Goal: Transaction & Acquisition: Obtain resource

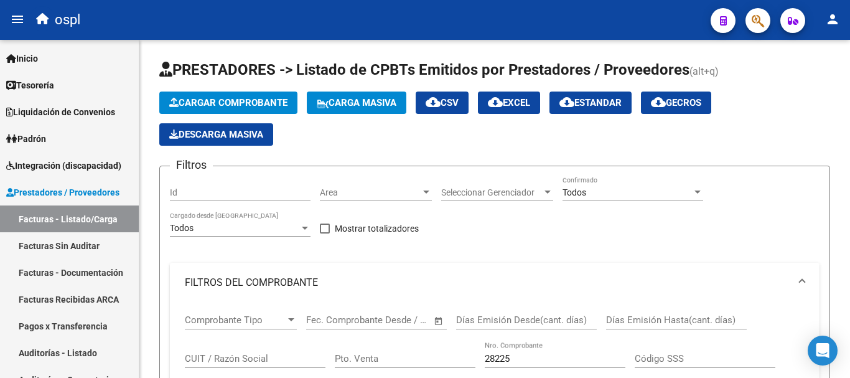
scroll to position [208, 0]
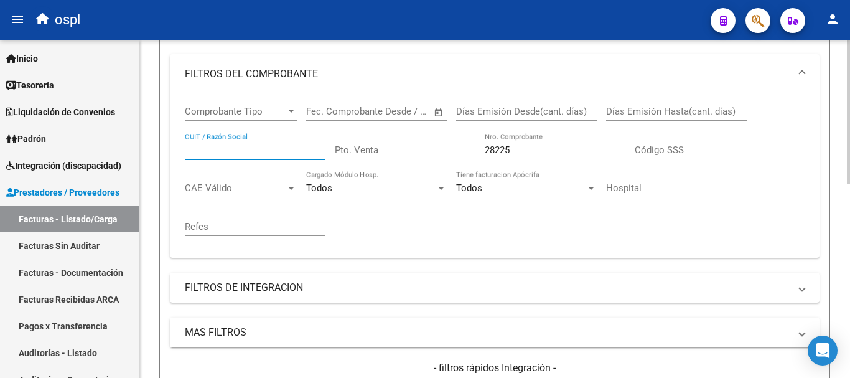
click at [242, 151] on input "CUIT / Razón Social" at bounding box center [255, 149] width 141 height 11
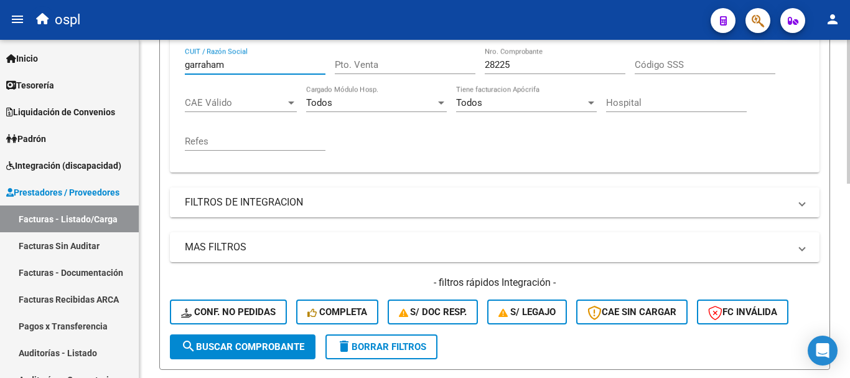
scroll to position [333, 0]
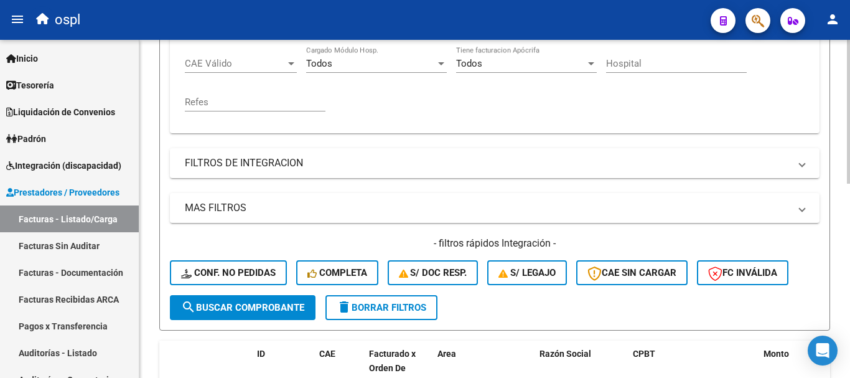
click at [251, 309] on span "search Buscar Comprobante" at bounding box center [242, 307] width 123 height 11
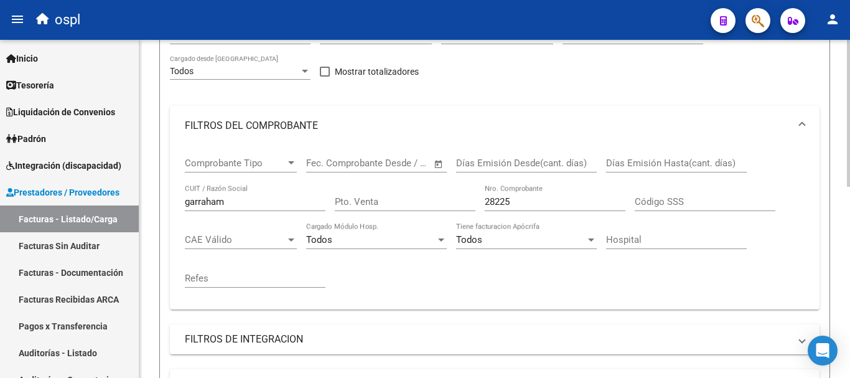
scroll to position [187, 0]
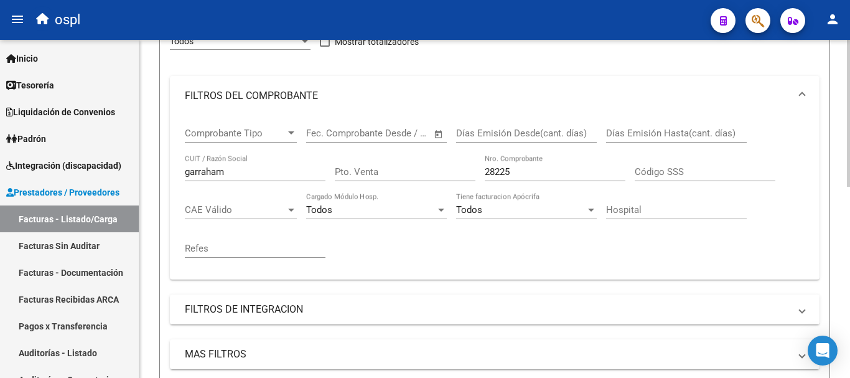
click at [235, 171] on input "garraham" at bounding box center [255, 171] width 141 height 11
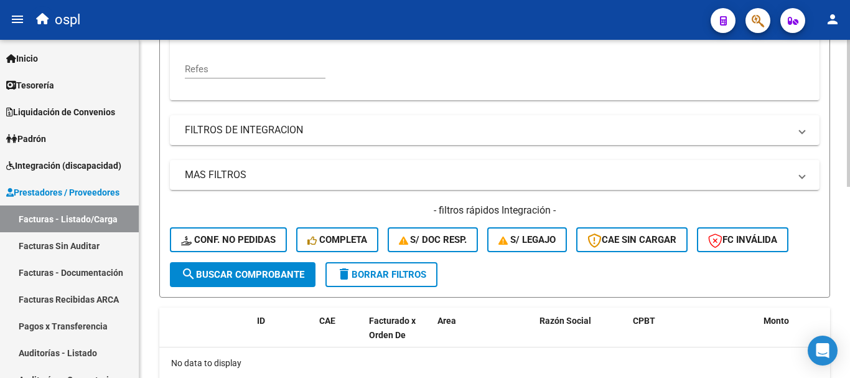
scroll to position [373, 0]
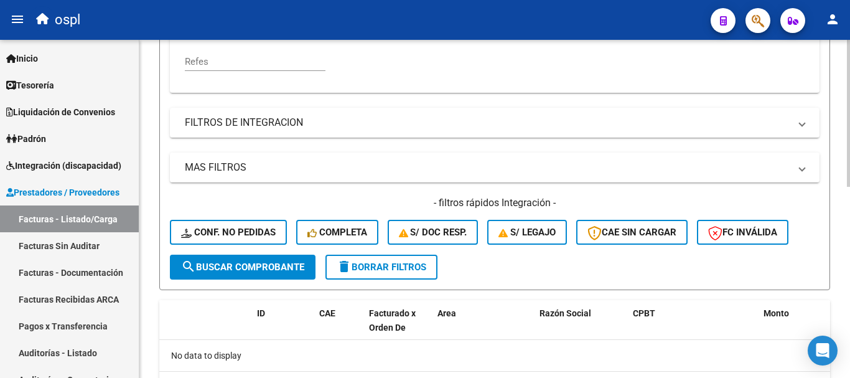
click at [255, 268] on span "search Buscar Comprobante" at bounding box center [242, 266] width 123 height 11
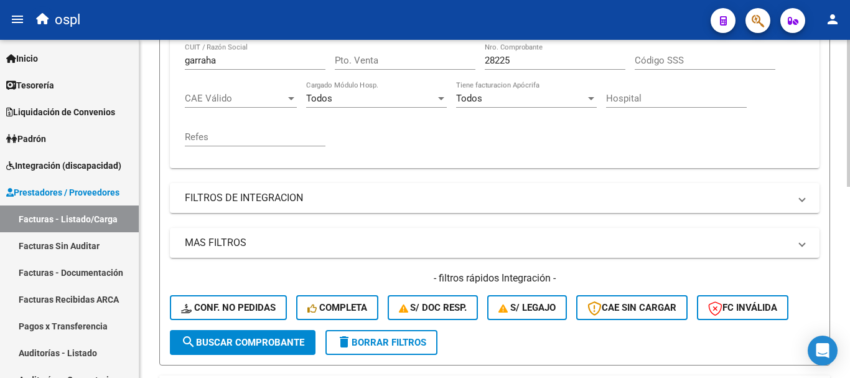
scroll to position [124, 0]
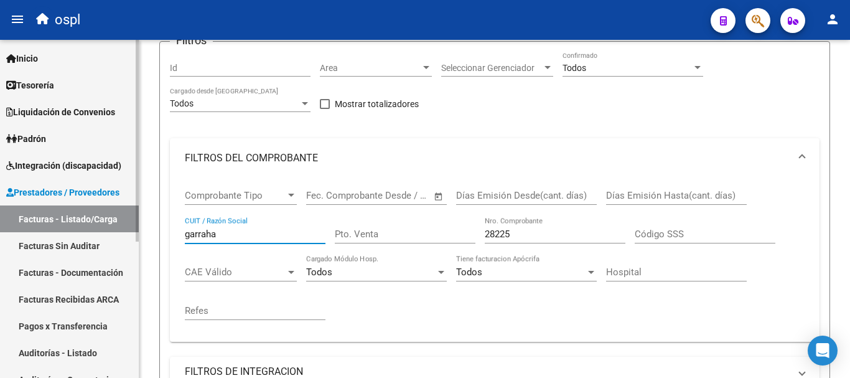
drag, startPoint x: 226, startPoint y: 233, endPoint x: 122, endPoint y: 220, distance: 105.4
click at [122, 220] on mat-sidenav-container "Firma Express Inicio Calendario SSS Instructivos Contacto OS Tesorería Extracto…" at bounding box center [425, 209] width 850 height 338
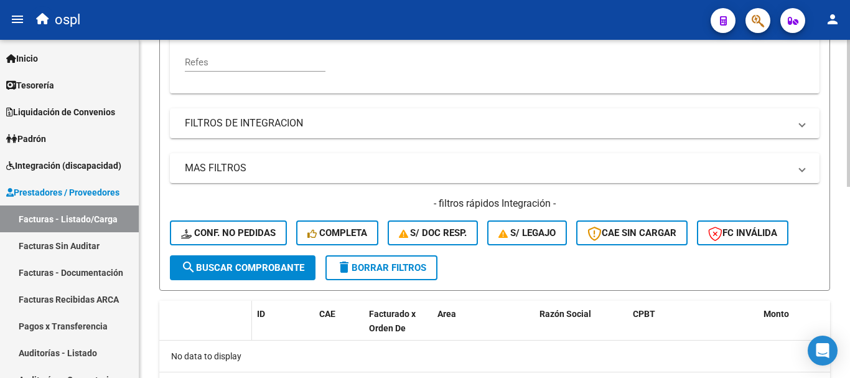
scroll to position [373, 0]
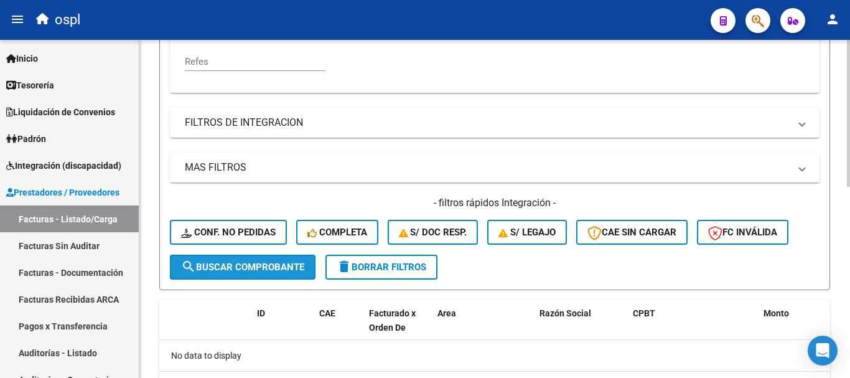
click at [244, 271] on span "search Buscar Comprobante" at bounding box center [242, 266] width 123 height 11
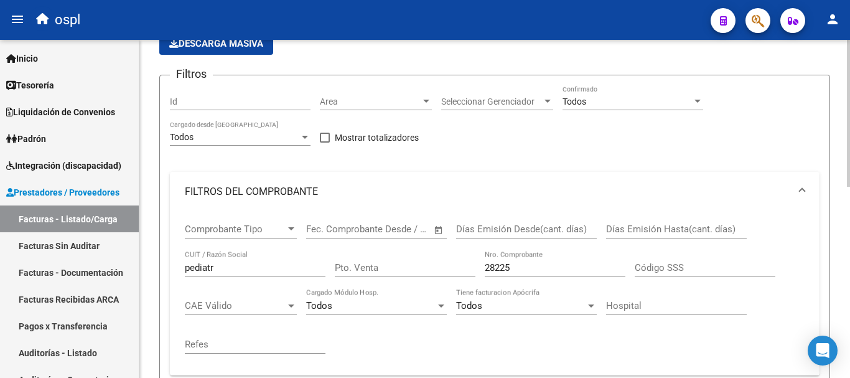
scroll to position [124, 0]
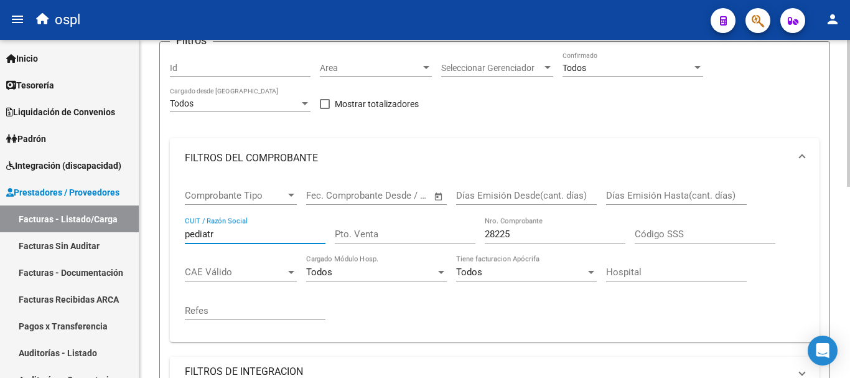
click at [217, 228] on input "pediatr" at bounding box center [255, 233] width 141 height 11
drag, startPoint x: 227, startPoint y: 235, endPoint x: 82, endPoint y: 215, distance: 146.9
click at [82, 215] on mat-sidenav-container "Firma Express Inicio Calendario SSS Instructivos Contacto OS Tesorería Extracto…" at bounding box center [425, 209] width 850 height 338
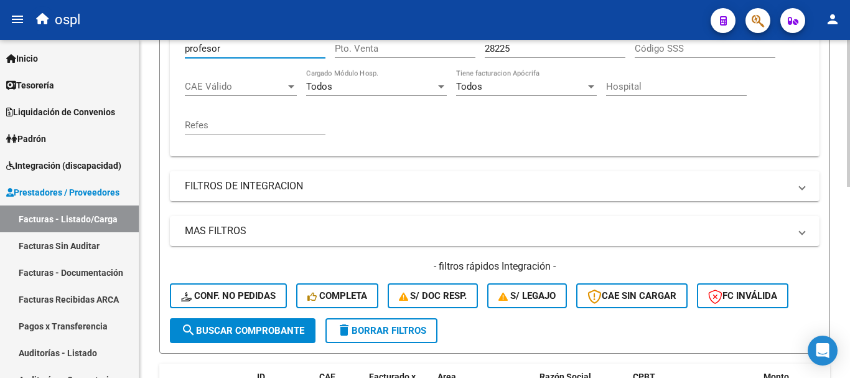
scroll to position [311, 0]
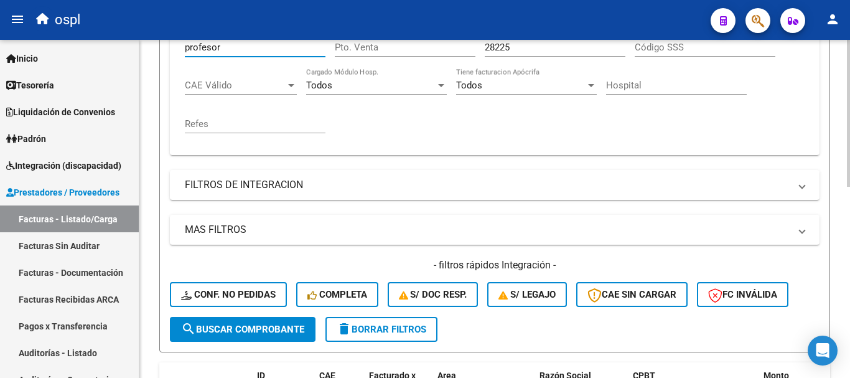
type input "profesor"
click at [241, 337] on button "search Buscar Comprobante" at bounding box center [243, 329] width 146 height 25
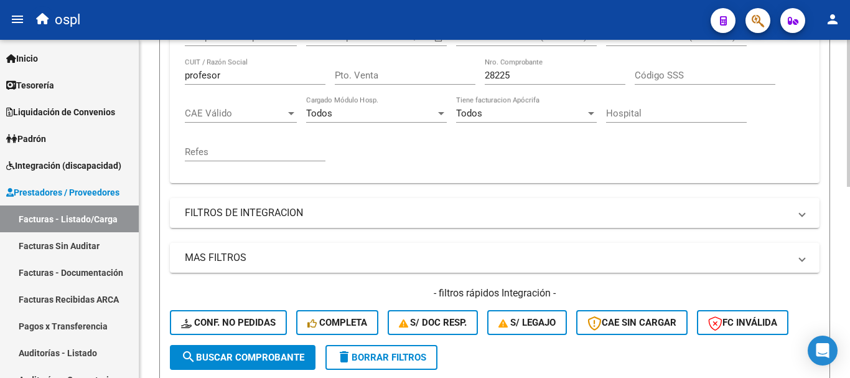
scroll to position [127, 0]
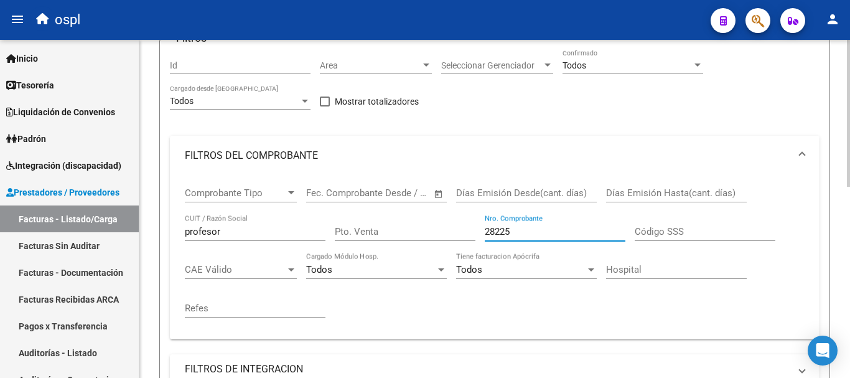
drag, startPoint x: 527, startPoint y: 226, endPoint x: 379, endPoint y: 228, distance: 148.1
click at [379, 228] on div "Comprobante Tipo Comprobante Tipo Fecha inicio – Fecha fin Fec. Comprobante Des…" at bounding box center [495, 252] width 620 height 154
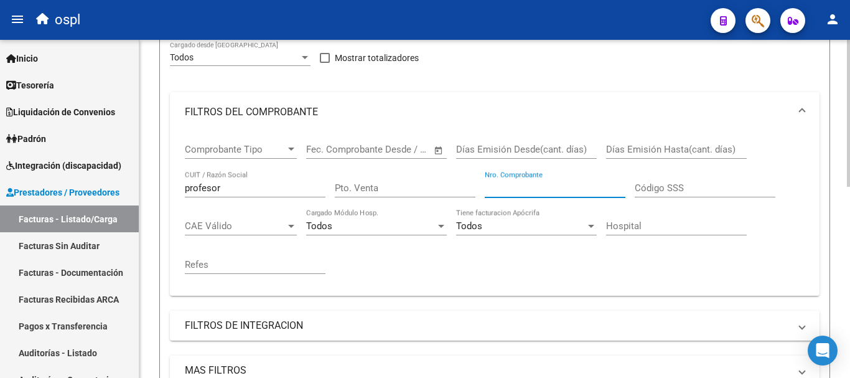
scroll to position [314, 0]
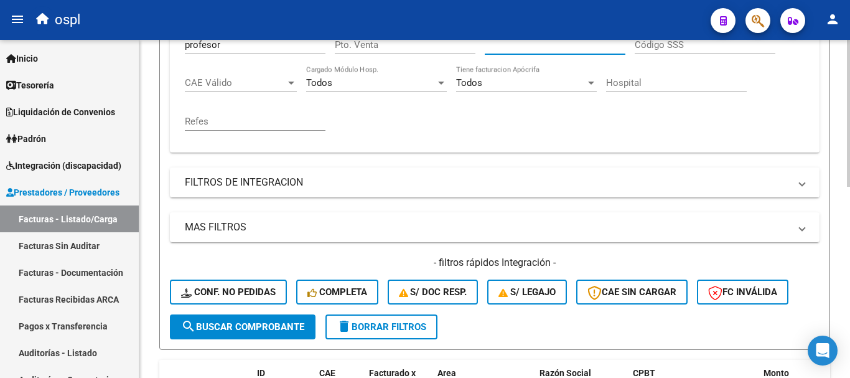
click at [248, 328] on span "search Buscar Comprobante" at bounding box center [242, 326] width 123 height 11
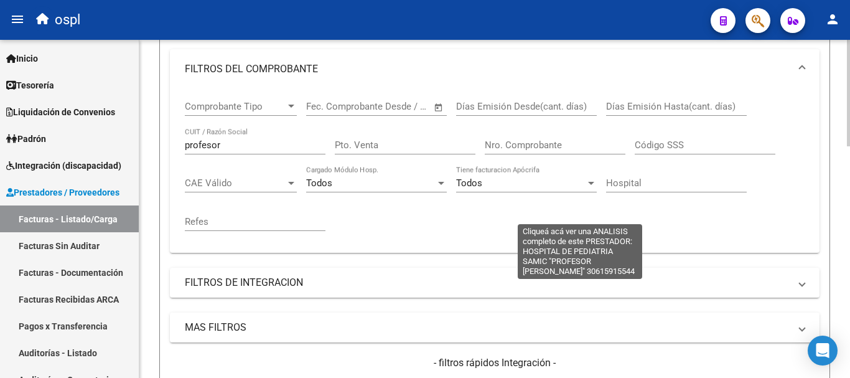
scroll to position [189, 0]
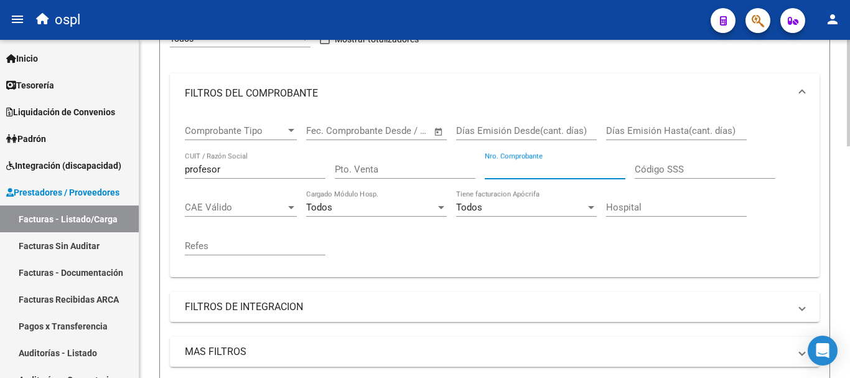
click at [557, 169] on input "Nro. Comprobante" at bounding box center [555, 169] width 141 height 11
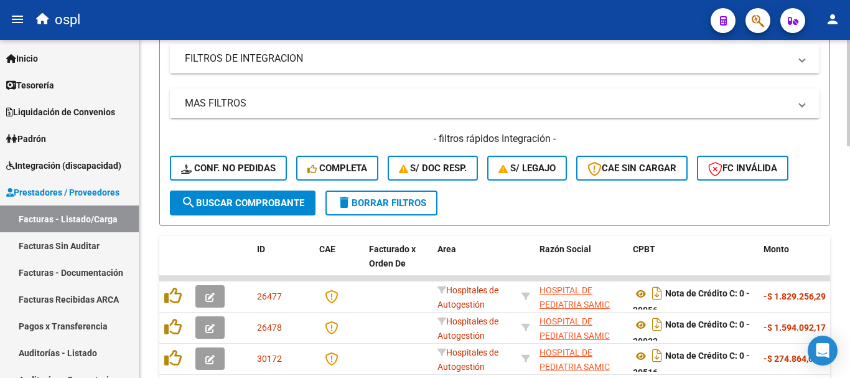
scroll to position [438, 0]
click at [231, 202] on span "search Buscar Comprobante" at bounding box center [242, 202] width 123 height 11
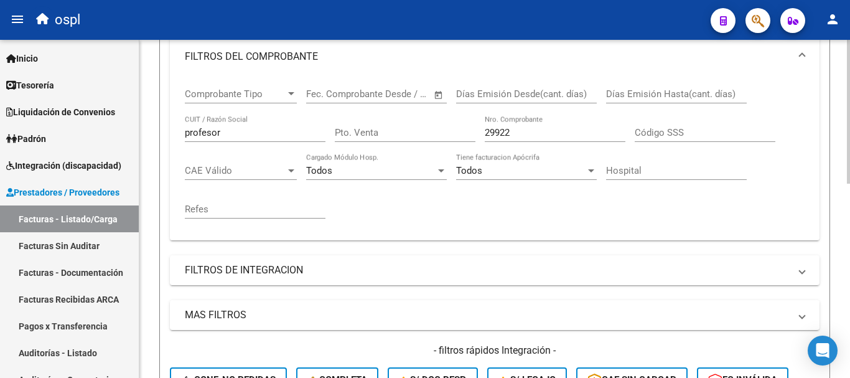
scroll to position [127, 0]
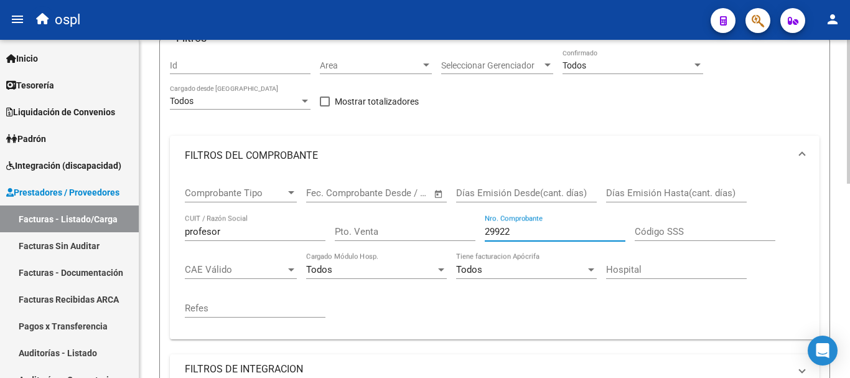
drag, startPoint x: 528, startPoint y: 235, endPoint x: 333, endPoint y: 190, distance: 199.2
click at [333, 190] on div "Comprobante Tipo Comprobante Tipo Fecha inicio – Fecha fin Fec. Comprobante Des…" at bounding box center [495, 252] width 620 height 154
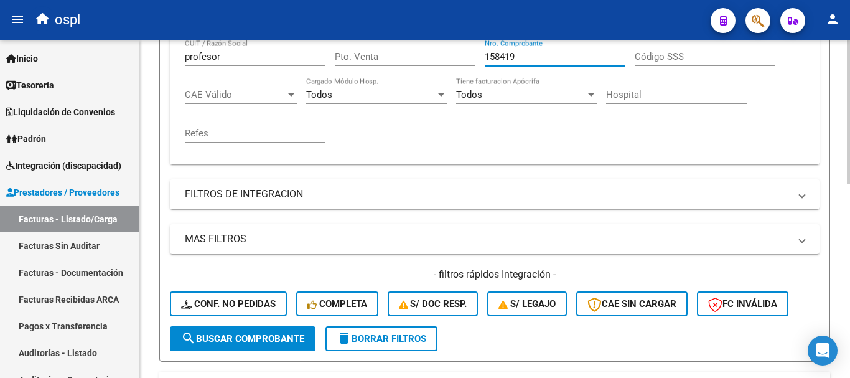
scroll to position [376, 0]
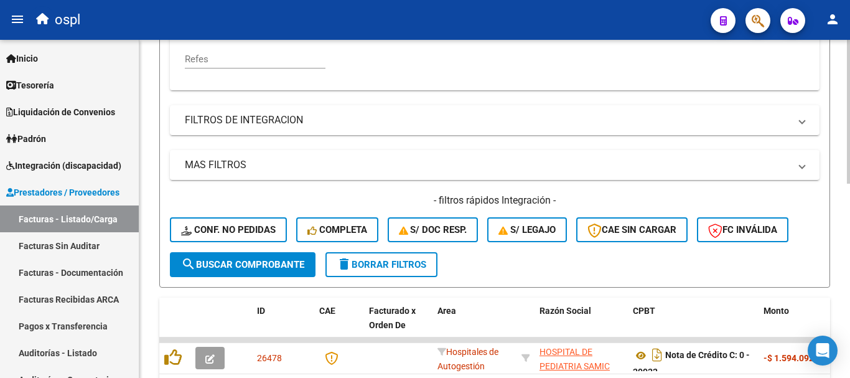
click at [260, 258] on button "search Buscar Comprobante" at bounding box center [243, 264] width 146 height 25
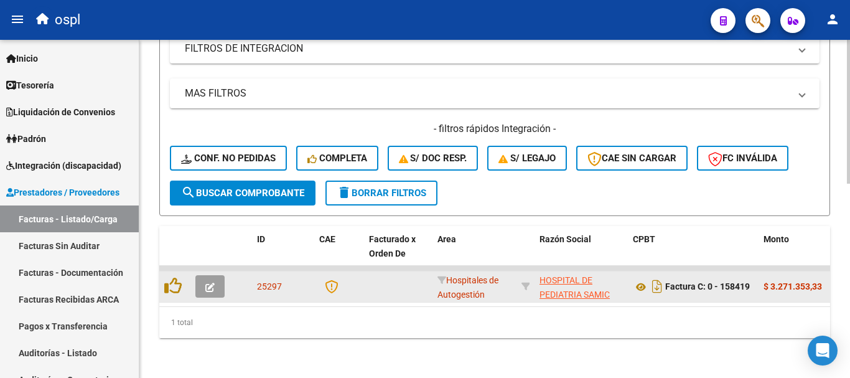
scroll to position [457, 0]
click at [640, 279] on icon at bounding box center [641, 286] width 16 height 15
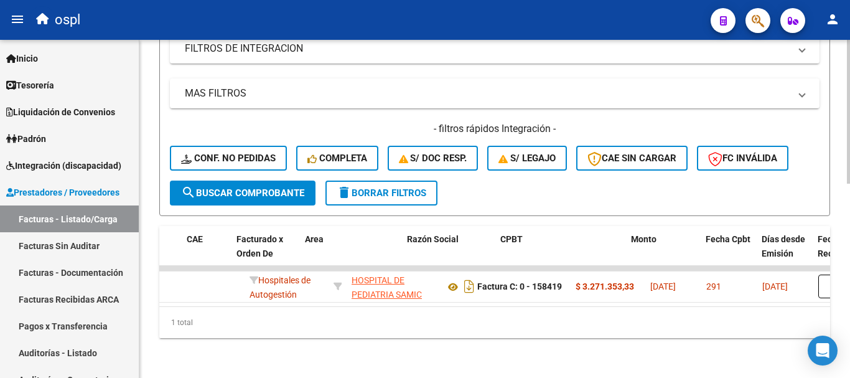
scroll to position [0, 120]
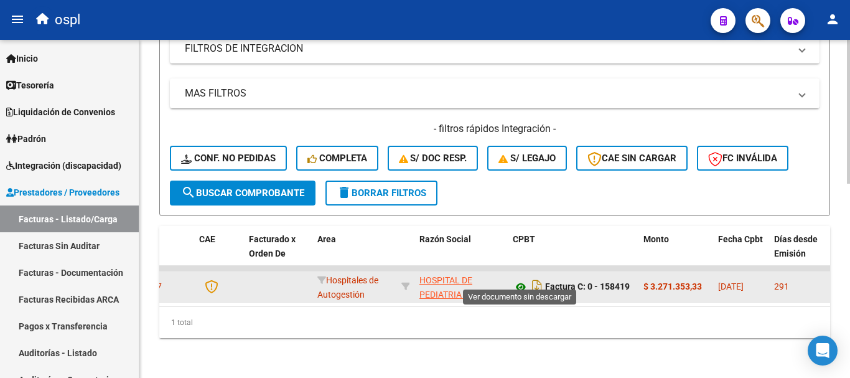
click at [521, 279] on icon at bounding box center [521, 286] width 16 height 15
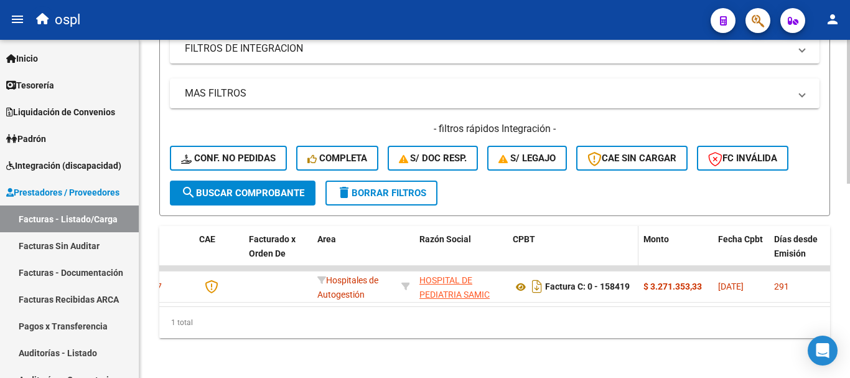
scroll to position [208, 0]
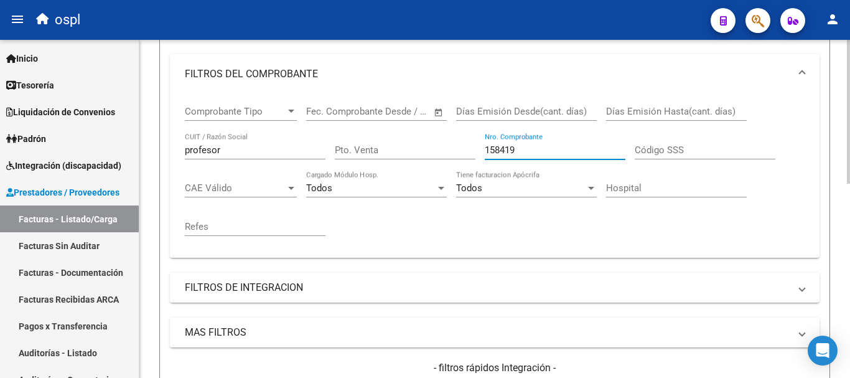
drag, startPoint x: 526, startPoint y: 149, endPoint x: 404, endPoint y: 118, distance: 126.5
click at [404, 118] on div "Comprobante Tipo Comprobante Tipo Fecha inicio – Fecha fin Fec. Comprobante Des…" at bounding box center [495, 171] width 620 height 154
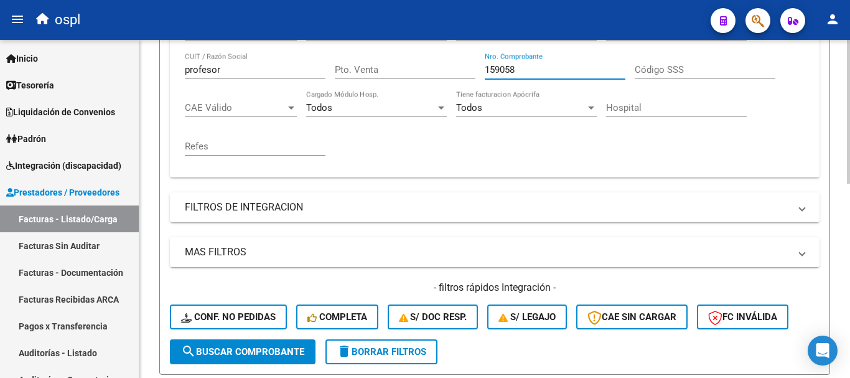
scroll to position [333, 0]
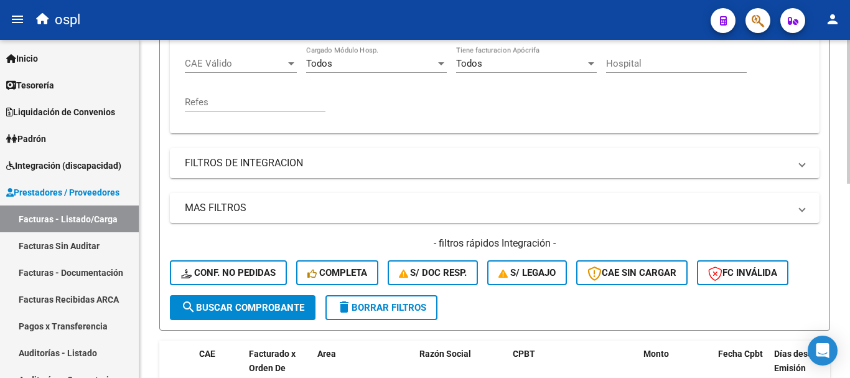
click at [270, 309] on span "search Buscar Comprobante" at bounding box center [242, 307] width 123 height 11
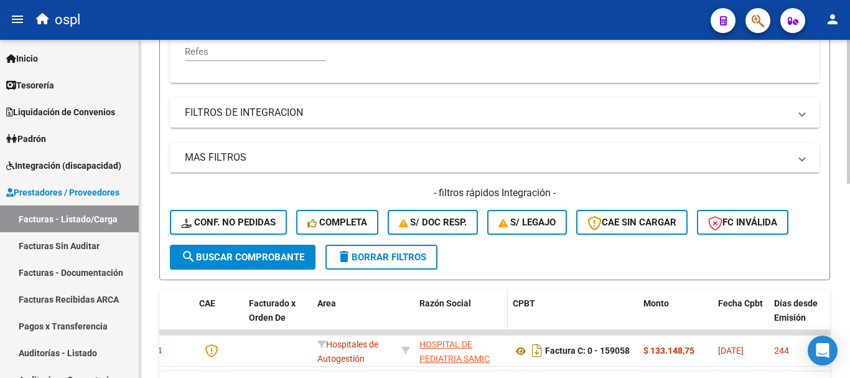
scroll to position [457, 0]
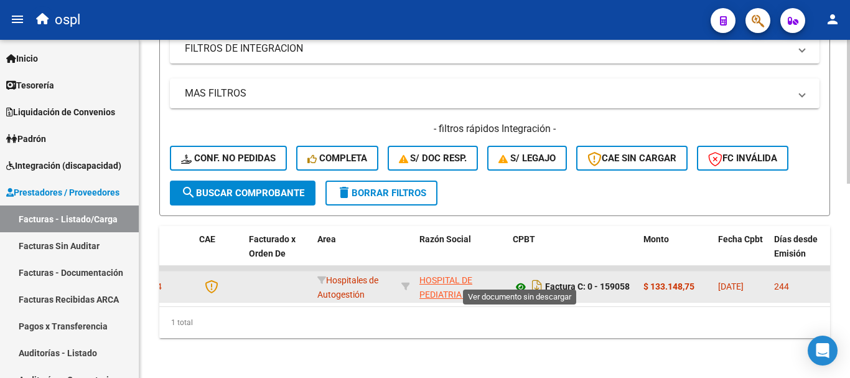
click at [518, 279] on icon at bounding box center [521, 286] width 16 height 15
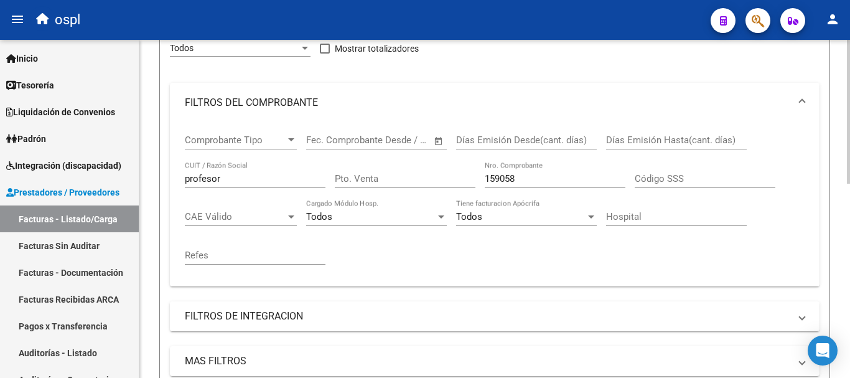
scroll to position [146, 0]
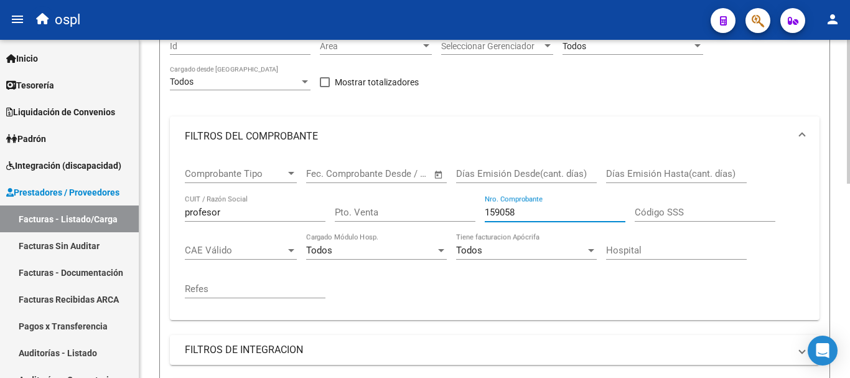
drag, startPoint x: 525, startPoint y: 208, endPoint x: 362, endPoint y: 198, distance: 162.7
click at [362, 198] on div "Comprobante Tipo Comprobante Tipo Fecha inicio – Fecha fin Fec. Comprobante Des…" at bounding box center [495, 233] width 620 height 154
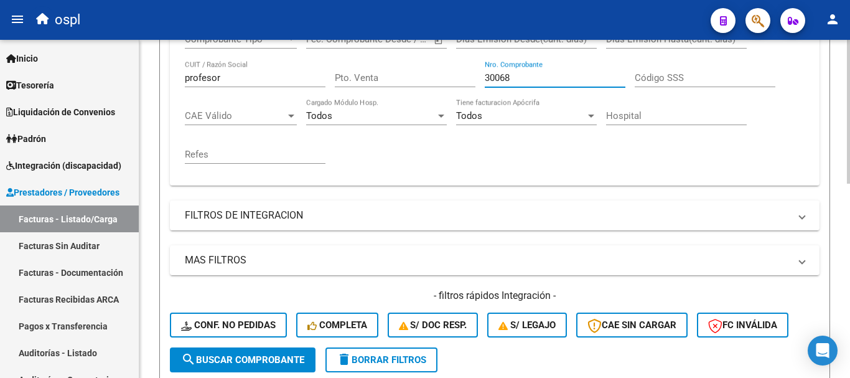
scroll to position [333, 0]
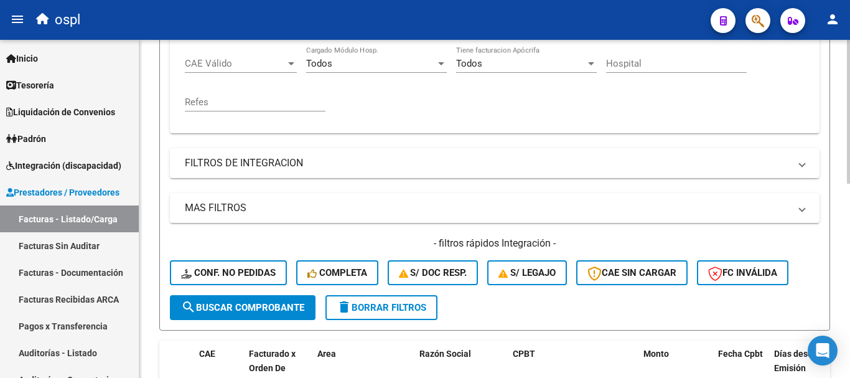
type input "30068"
click at [254, 306] on span "search Buscar Comprobante" at bounding box center [242, 307] width 123 height 11
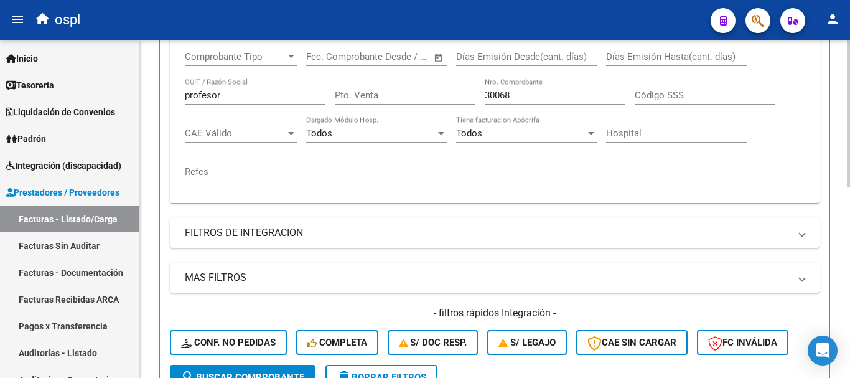
scroll to position [251, 0]
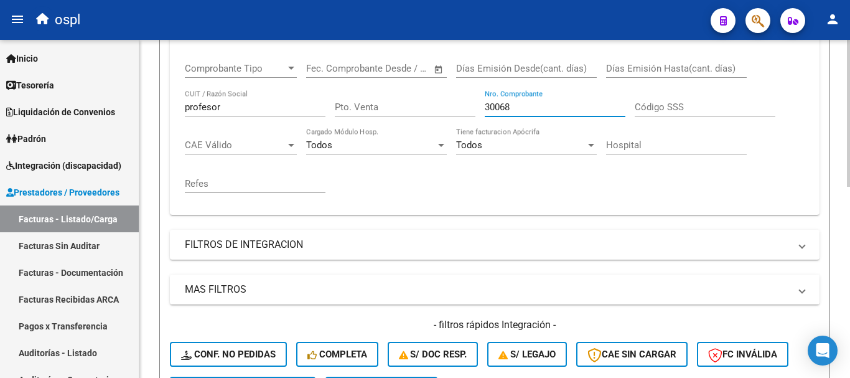
drag, startPoint x: 520, startPoint y: 103, endPoint x: 434, endPoint y: 101, distance: 85.9
click at [434, 101] on div "Comprobante Tipo Comprobante Tipo Fecha inicio – Fecha fin Fec. Comprobante Des…" at bounding box center [495, 128] width 620 height 154
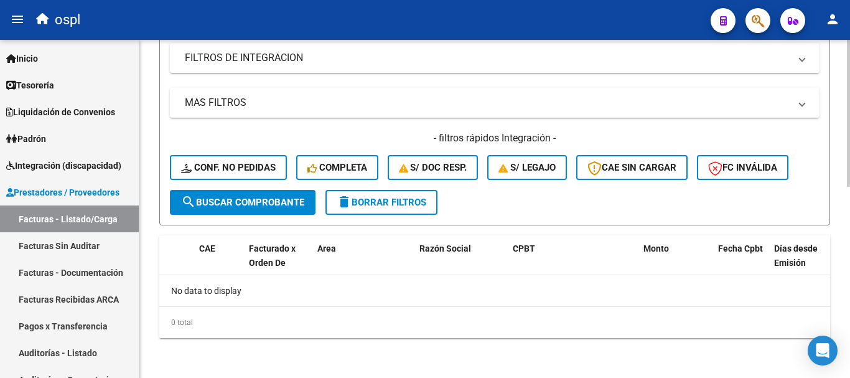
click at [267, 206] on span "search Buscar Comprobante" at bounding box center [242, 202] width 123 height 11
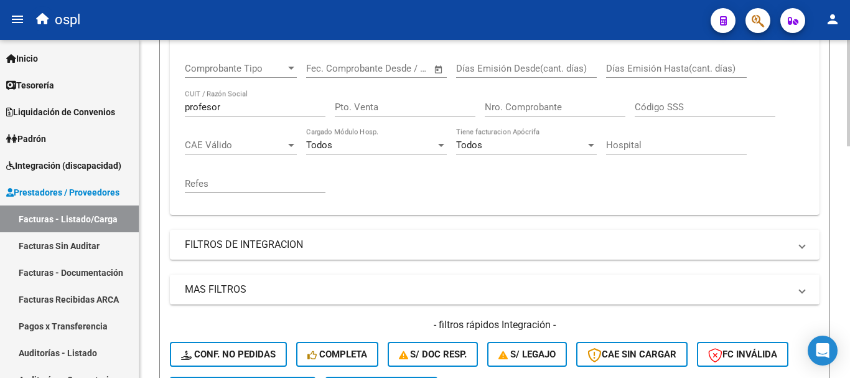
click at [521, 105] on input "Nro. Comprobante" at bounding box center [555, 106] width 141 height 11
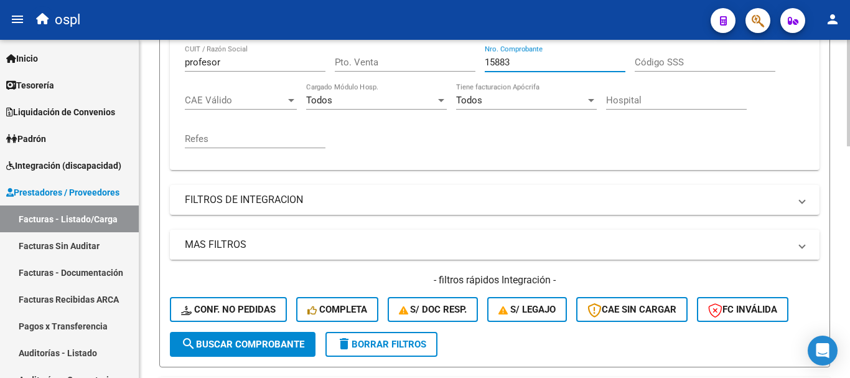
scroll to position [314, 0]
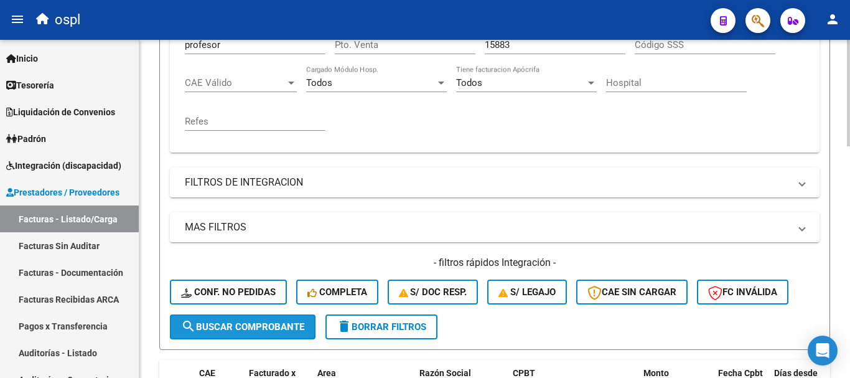
click at [259, 317] on button "search Buscar Comprobante" at bounding box center [243, 326] width 146 height 25
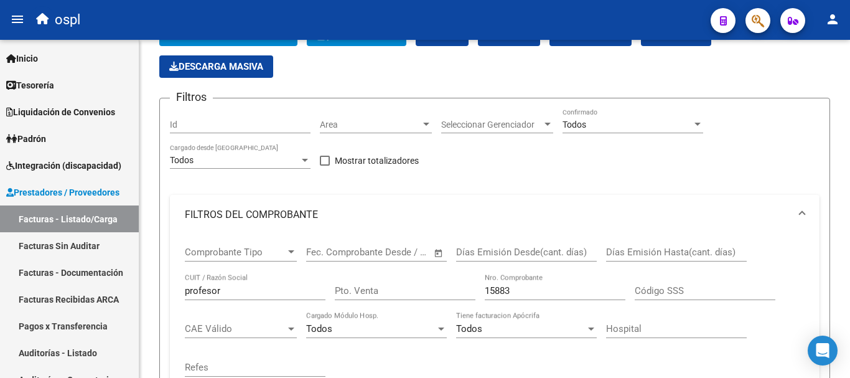
scroll to position [65, 0]
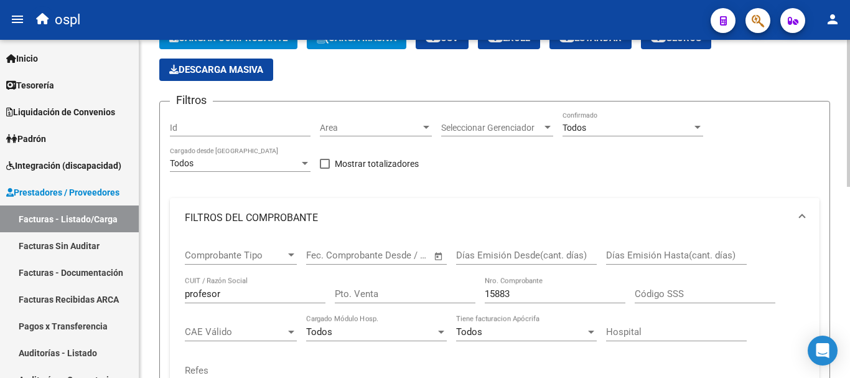
click at [500, 292] on input "15883" at bounding box center [555, 293] width 141 height 11
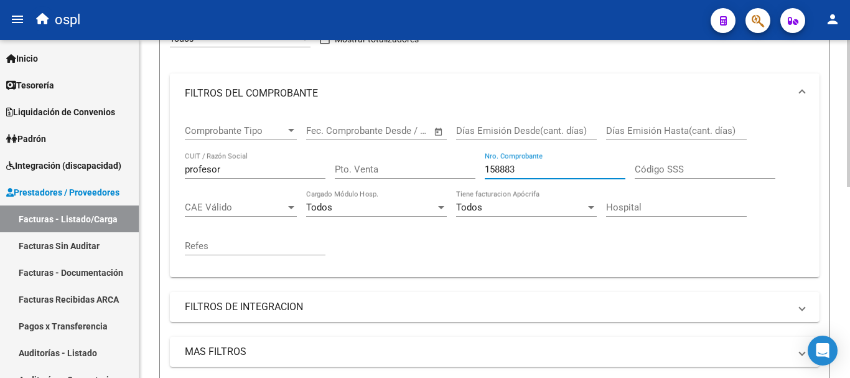
scroll to position [376, 0]
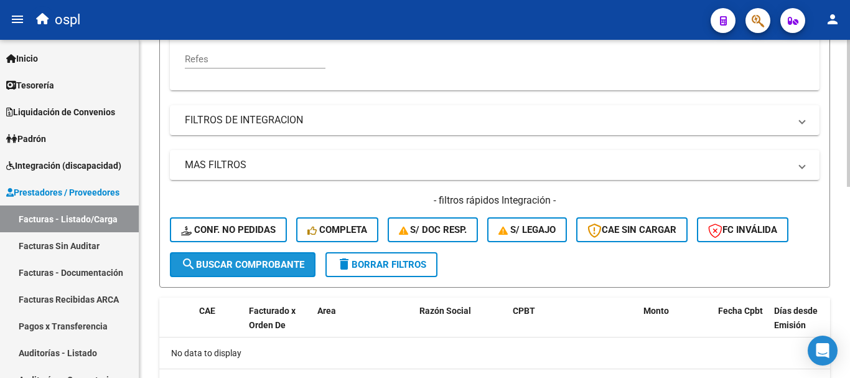
click at [231, 269] on span "search Buscar Comprobante" at bounding box center [242, 264] width 123 height 11
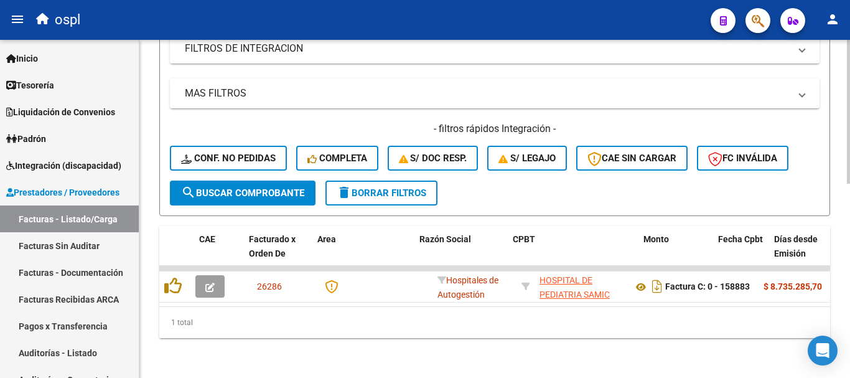
scroll to position [457, 0]
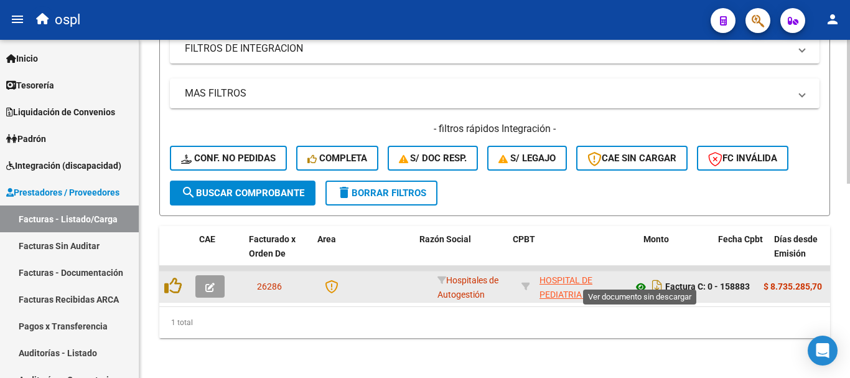
click at [639, 279] on icon at bounding box center [641, 286] width 16 height 15
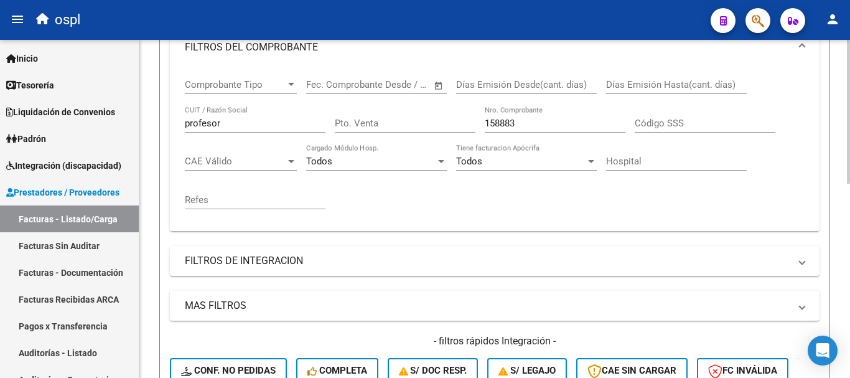
scroll to position [208, 0]
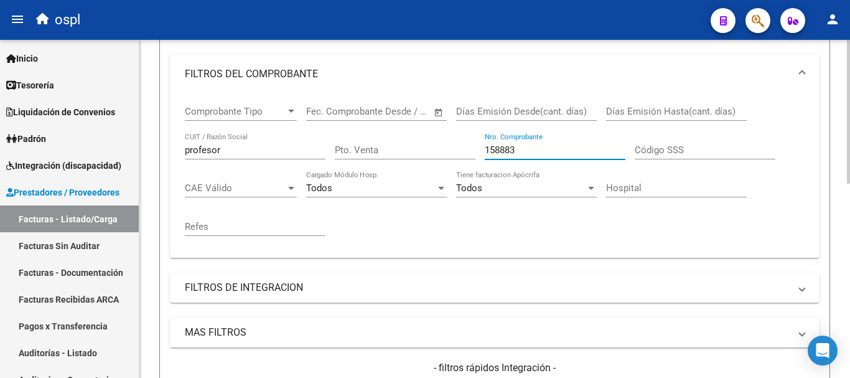
drag, startPoint x: 531, startPoint y: 150, endPoint x: 475, endPoint y: 142, distance: 56.6
click at [475, 142] on div "Comprobante Tipo Comprobante Tipo Fecha inicio – Fecha fin Fec. Comprobante Des…" at bounding box center [495, 171] width 620 height 154
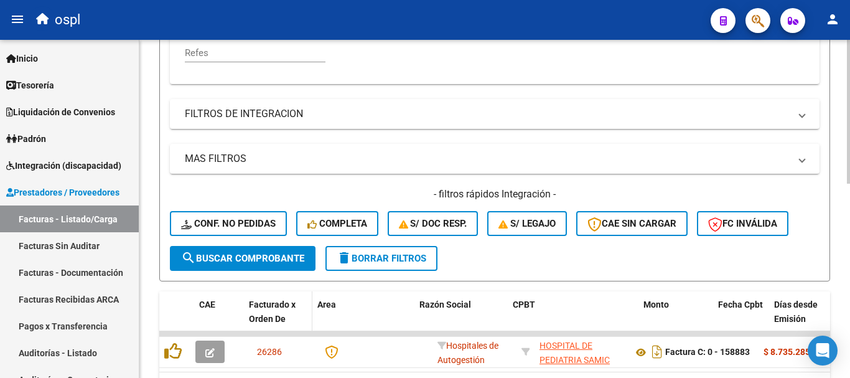
scroll to position [457, 0]
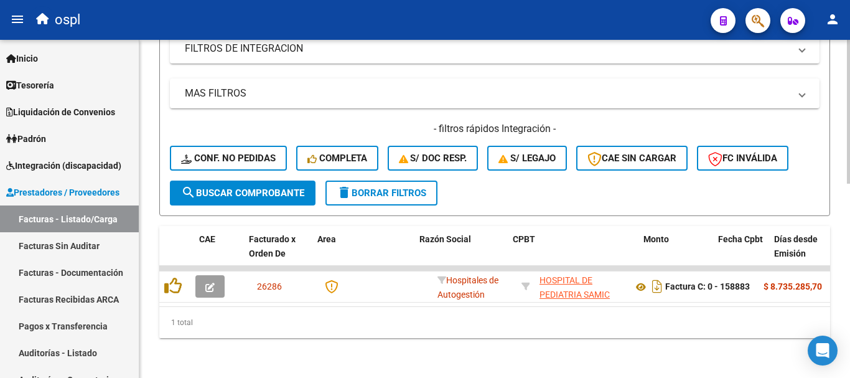
click at [254, 187] on span "search Buscar Comprobante" at bounding box center [242, 192] width 123 height 11
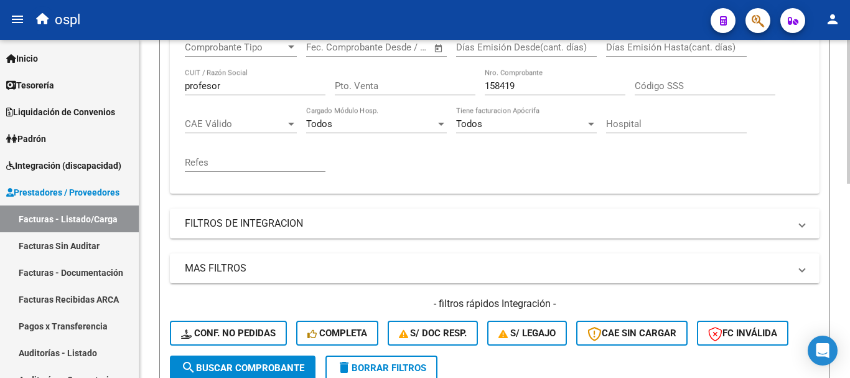
scroll to position [271, 0]
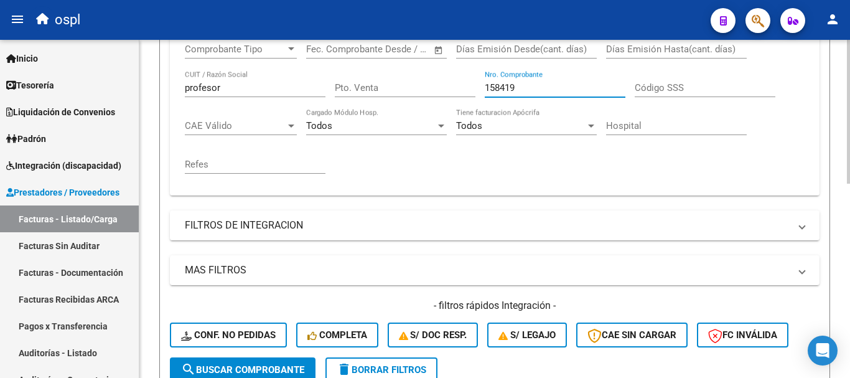
drag, startPoint x: 522, startPoint y: 90, endPoint x: 423, endPoint y: 74, distance: 100.2
click at [424, 74] on div "Comprobante Tipo Comprobante Tipo Fecha inicio – Fecha fin Fec. Comprobante Des…" at bounding box center [495, 109] width 620 height 154
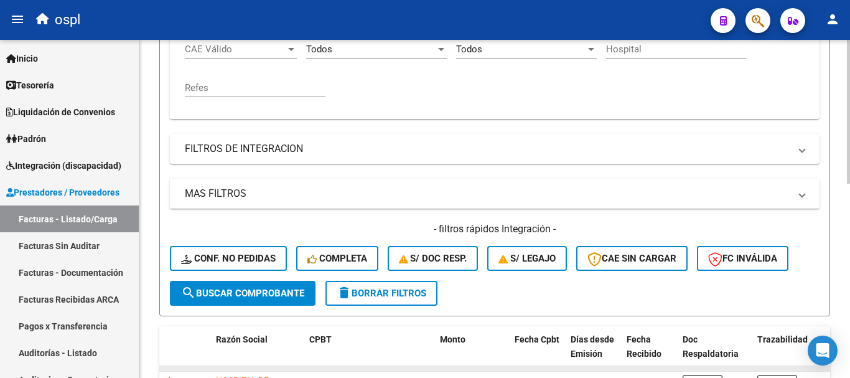
scroll to position [395, 0]
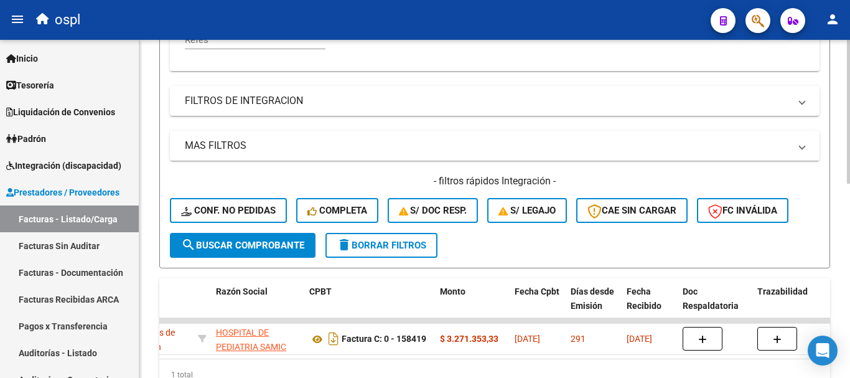
type input "158004"
click at [256, 244] on span "search Buscar Comprobante" at bounding box center [242, 245] width 123 height 11
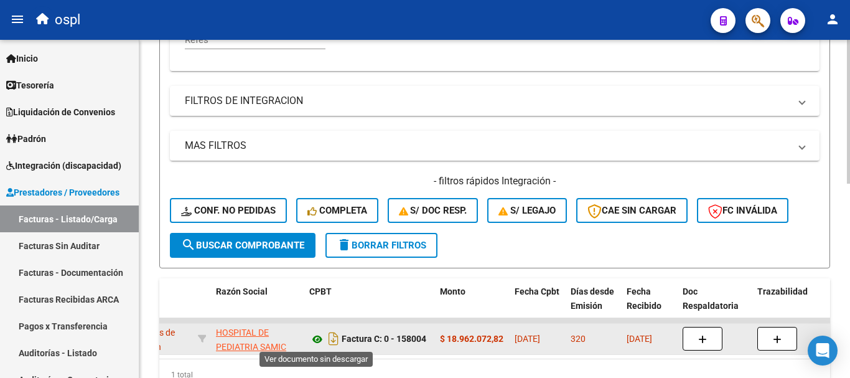
click at [317, 338] on icon at bounding box center [317, 339] width 16 height 15
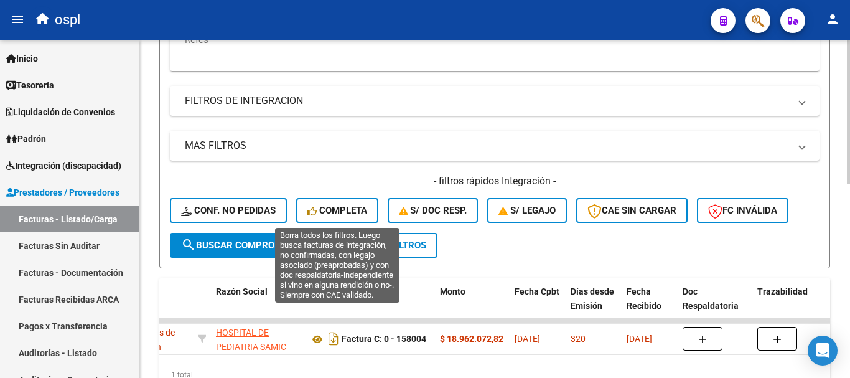
scroll to position [271, 0]
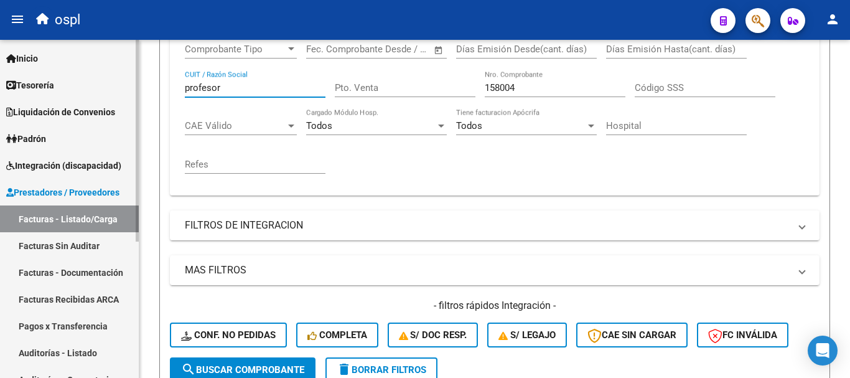
drag, startPoint x: 231, startPoint y: 85, endPoint x: 0, endPoint y: 57, distance: 233.1
click at [0, 57] on mat-sidenav-container "Firma Express Inicio Calendario SSS Instructivos Contacto OS Tesorería Extracto…" at bounding box center [425, 209] width 850 height 338
type input "[GEOGRAPHIC_DATA]"
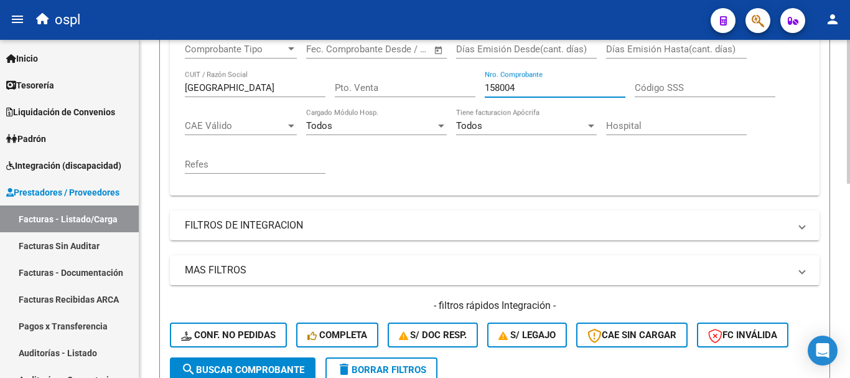
drag, startPoint x: 528, startPoint y: 84, endPoint x: 465, endPoint y: 83, distance: 62.8
click at [465, 83] on div "Comprobante Tipo Comprobante Tipo Fecha inicio – Fecha fin Fec. Comprobante Des…" at bounding box center [495, 109] width 620 height 154
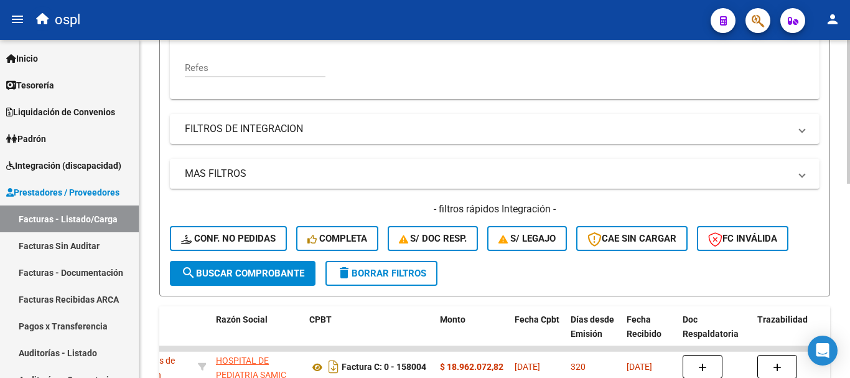
scroll to position [395, 0]
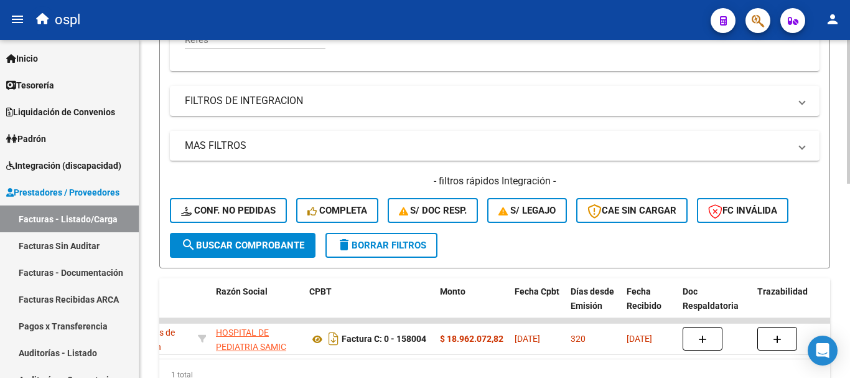
type input "5470"
click at [254, 243] on span "search Buscar Comprobante" at bounding box center [242, 245] width 123 height 11
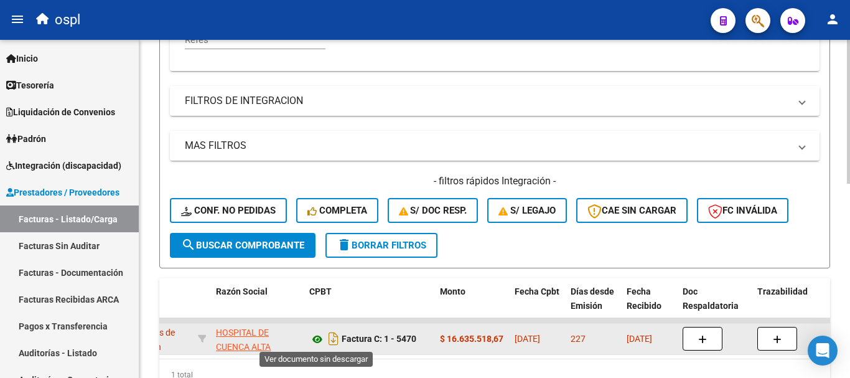
click at [319, 337] on icon at bounding box center [317, 339] width 16 height 15
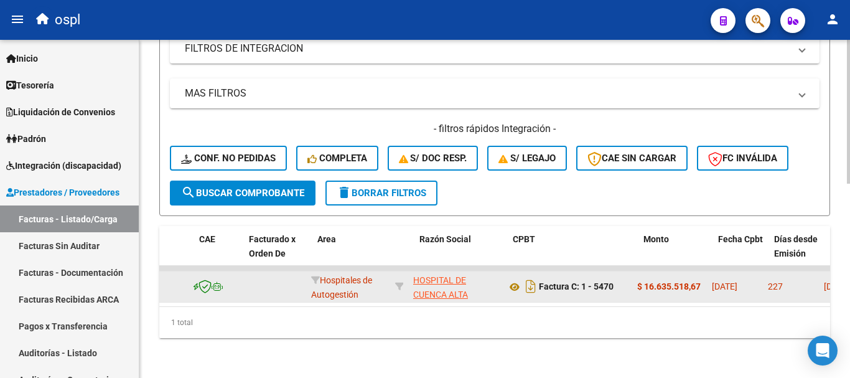
scroll to position [0, 120]
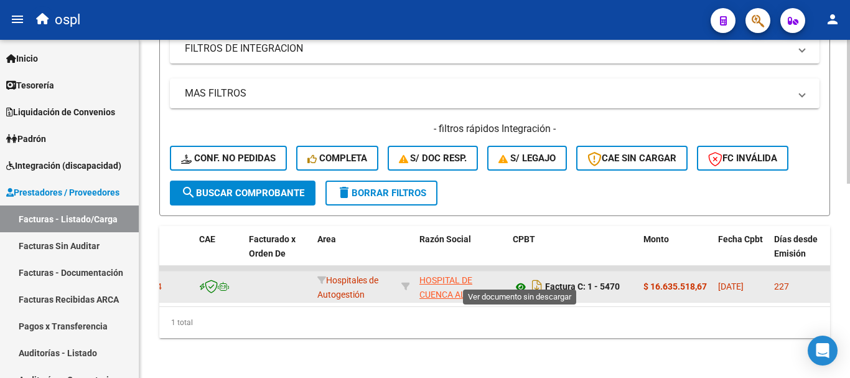
click at [520, 279] on icon at bounding box center [521, 286] width 16 height 15
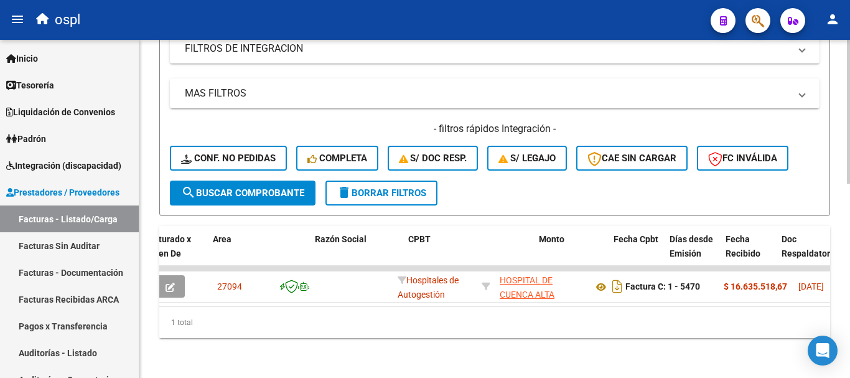
scroll to position [0, 0]
